Goal: Find contact information: Find contact information

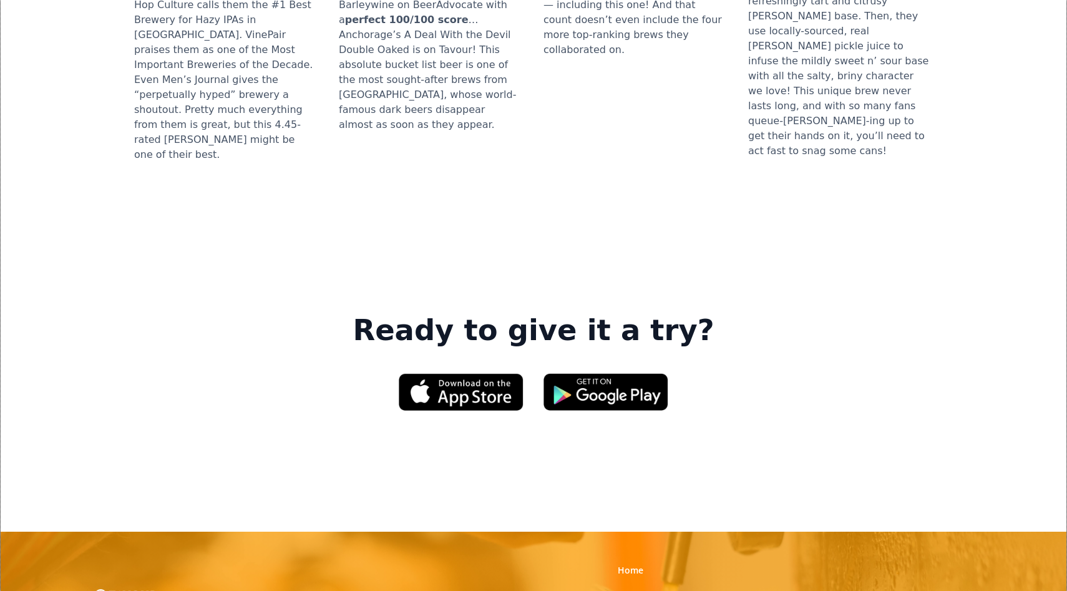
scroll to position [1906, 0]
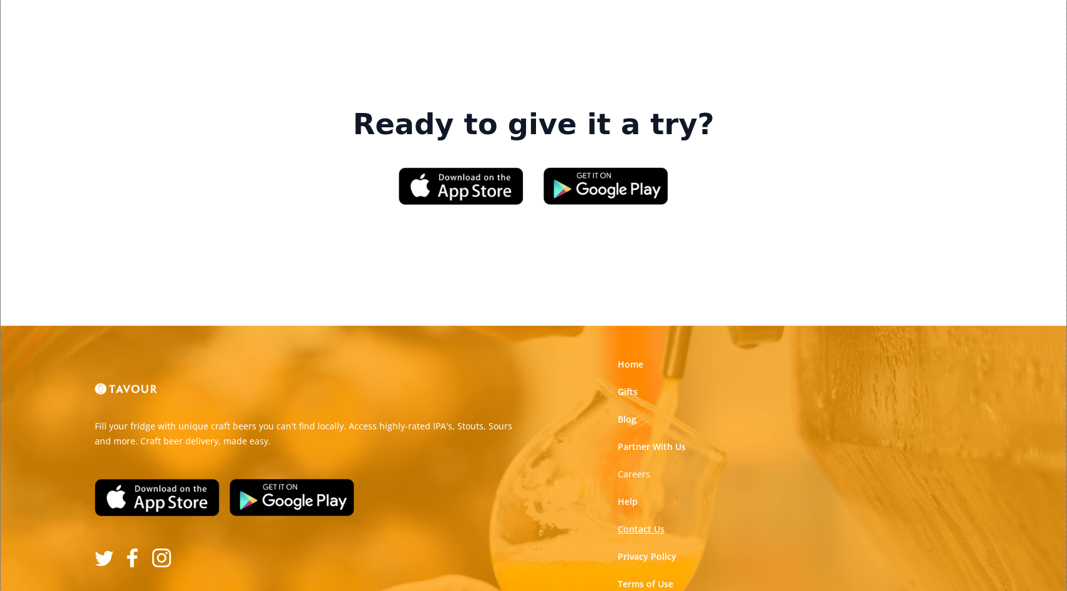
click at [639, 523] on link "Contact Us" at bounding box center [641, 529] width 47 height 12
